Goal: Task Accomplishment & Management: Use online tool/utility

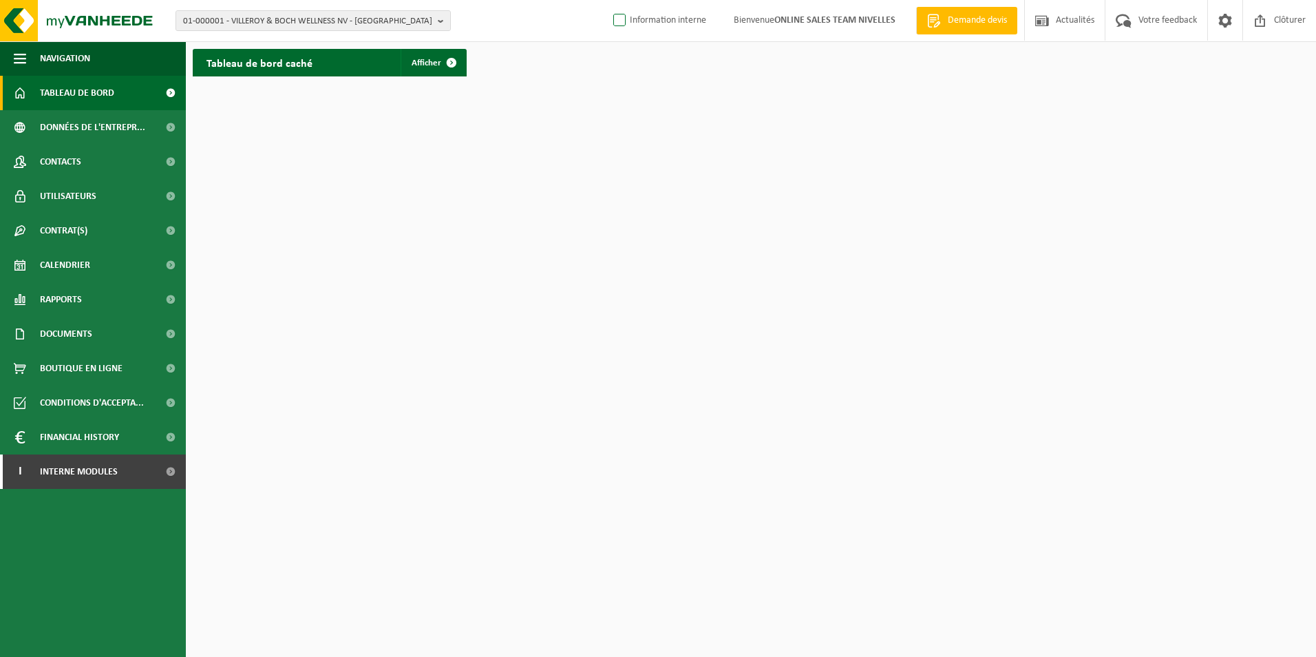
click at [612, 19] on label "Information interne" at bounding box center [658, 20] width 96 height 21
click at [608, 0] on input "Information interne" at bounding box center [608, -1] width 1 height 1
checkbox input "true"
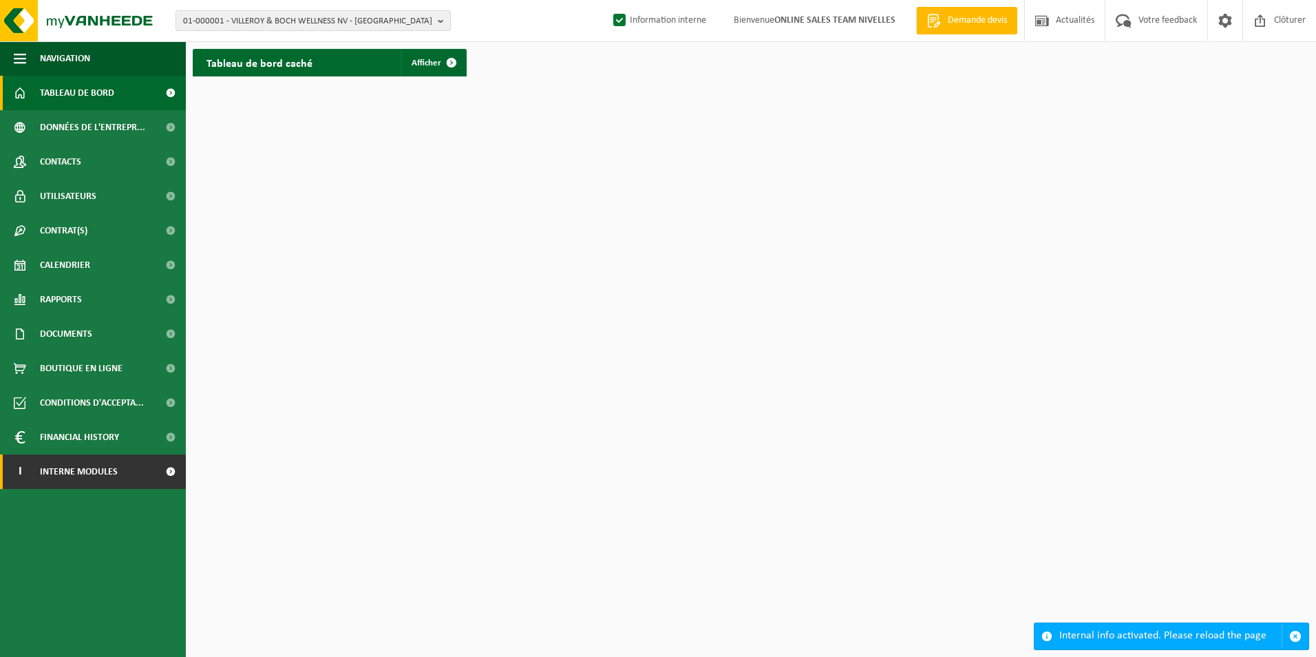
click at [91, 468] on span "Interne modules" at bounding box center [79, 471] width 78 height 34
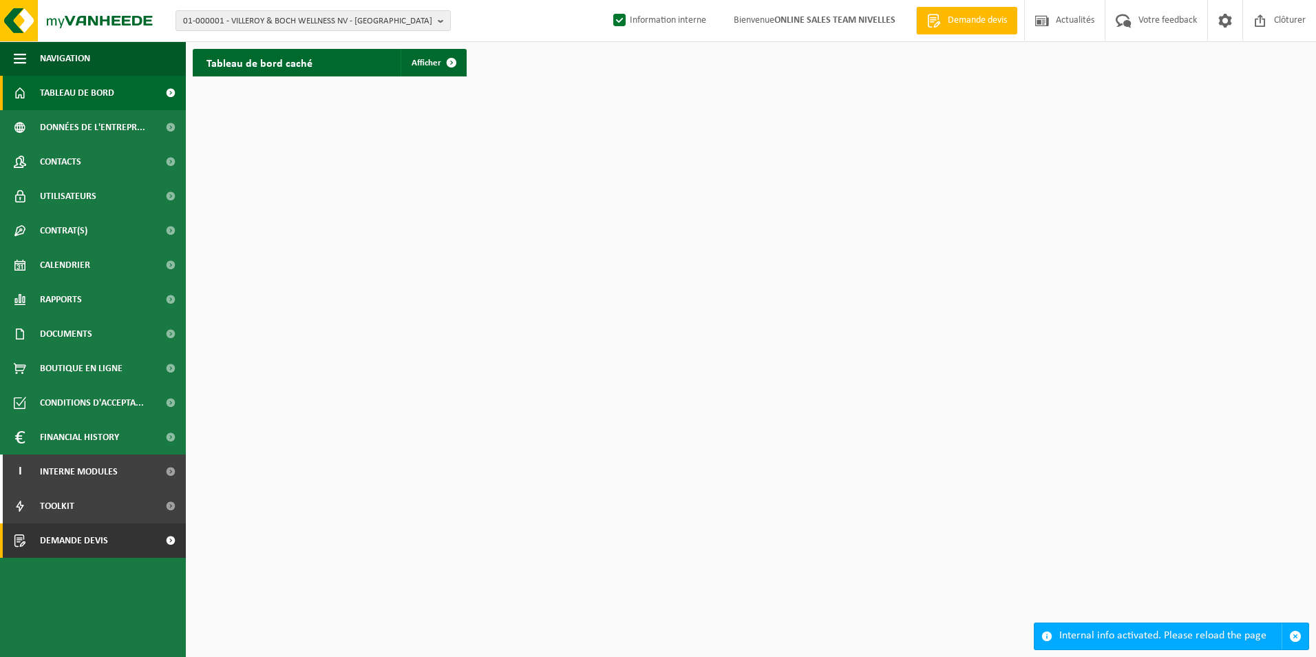
drag, startPoint x: 89, startPoint y: 533, endPoint x: 97, endPoint y: 533, distance: 7.6
click at [90, 534] on span "Demande devis" at bounding box center [74, 540] width 68 height 34
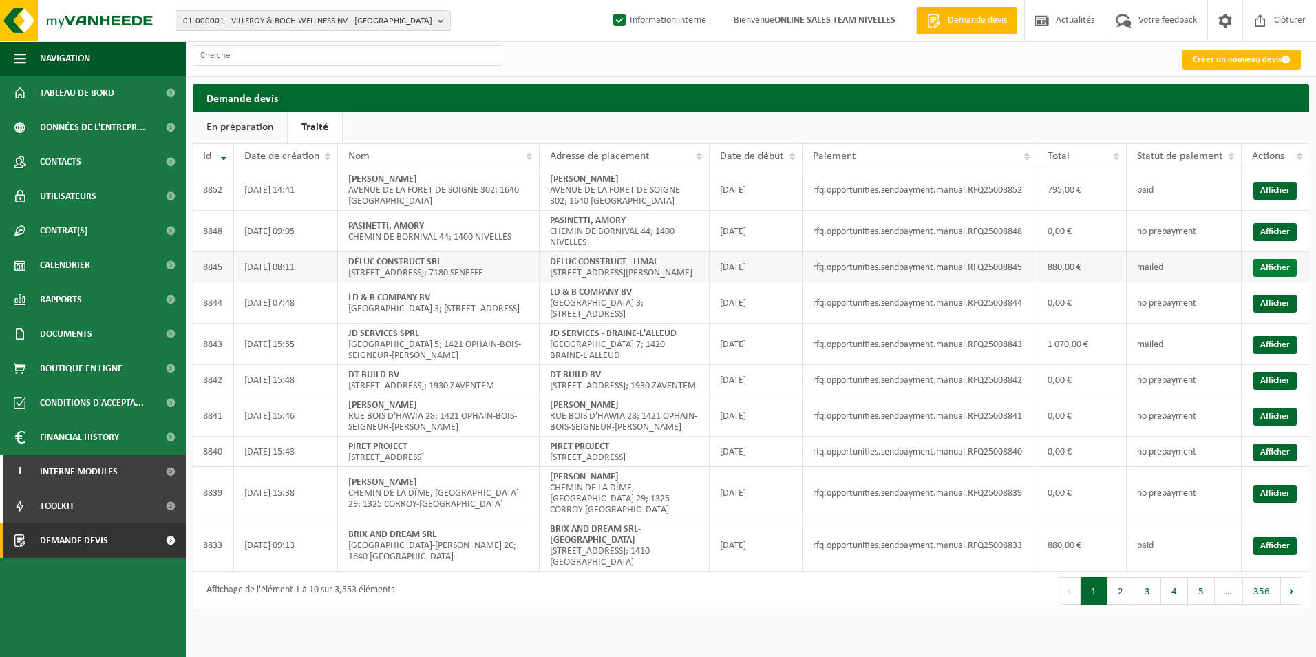
click at [1265, 271] on link "Afficher" at bounding box center [1274, 268] width 43 height 18
click at [1272, 190] on link "Afficher" at bounding box center [1274, 191] width 43 height 18
click at [1290, 272] on link "Afficher" at bounding box center [1274, 268] width 43 height 18
